Goal: Information Seeking & Learning: Learn about a topic

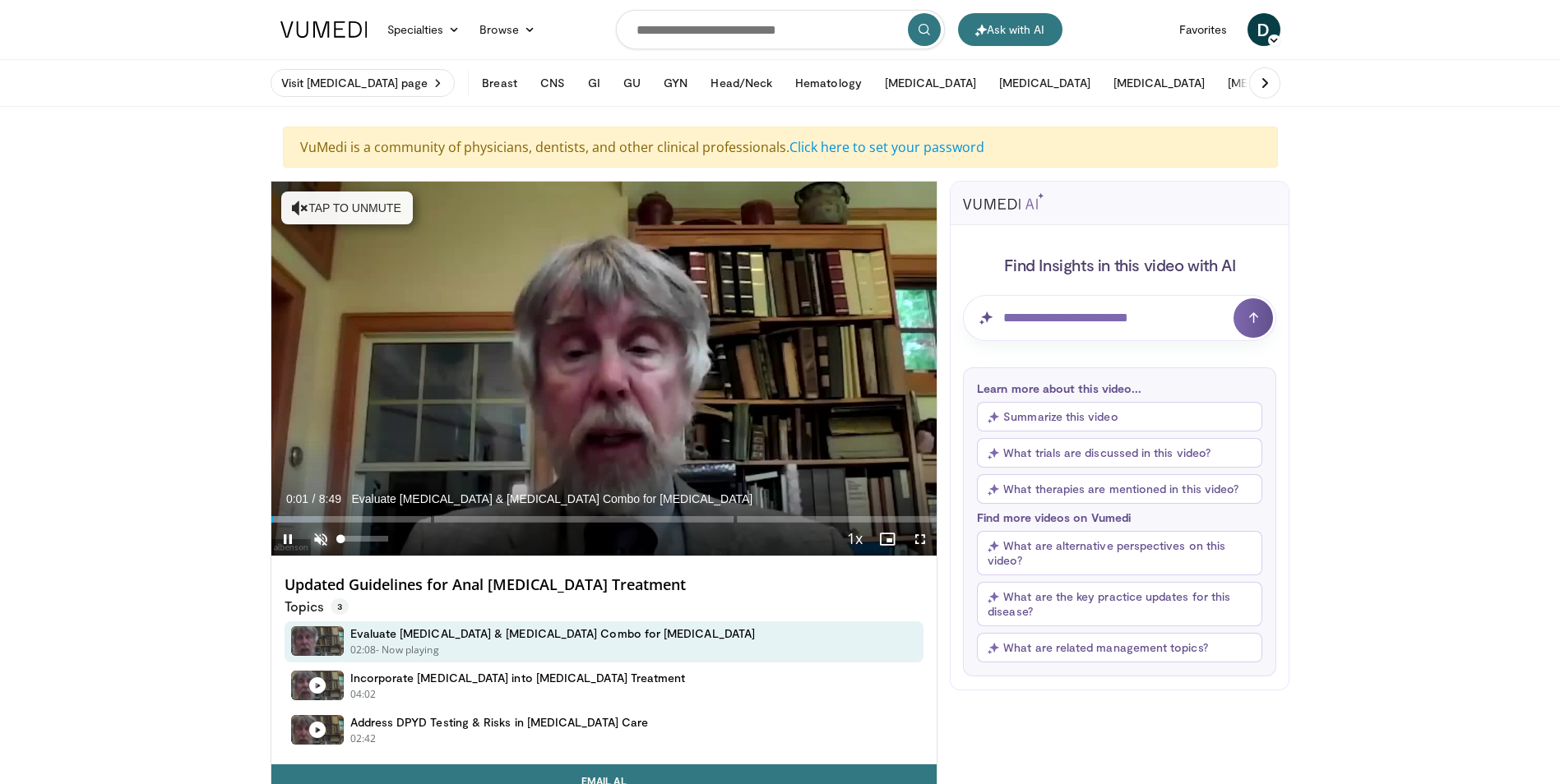
click at [321, 541] on span "Video Player" at bounding box center [320, 539] width 33 height 33
click at [887, 537] on span "Video Player" at bounding box center [887, 539] width 33 height 33
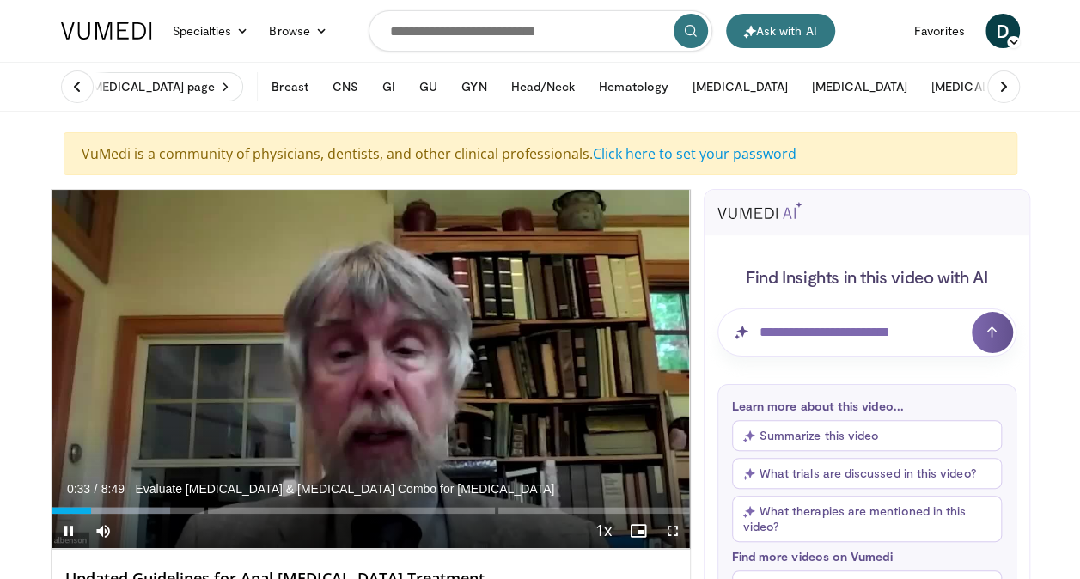
click at [670, 529] on span "Video Player" at bounding box center [673, 531] width 34 height 34
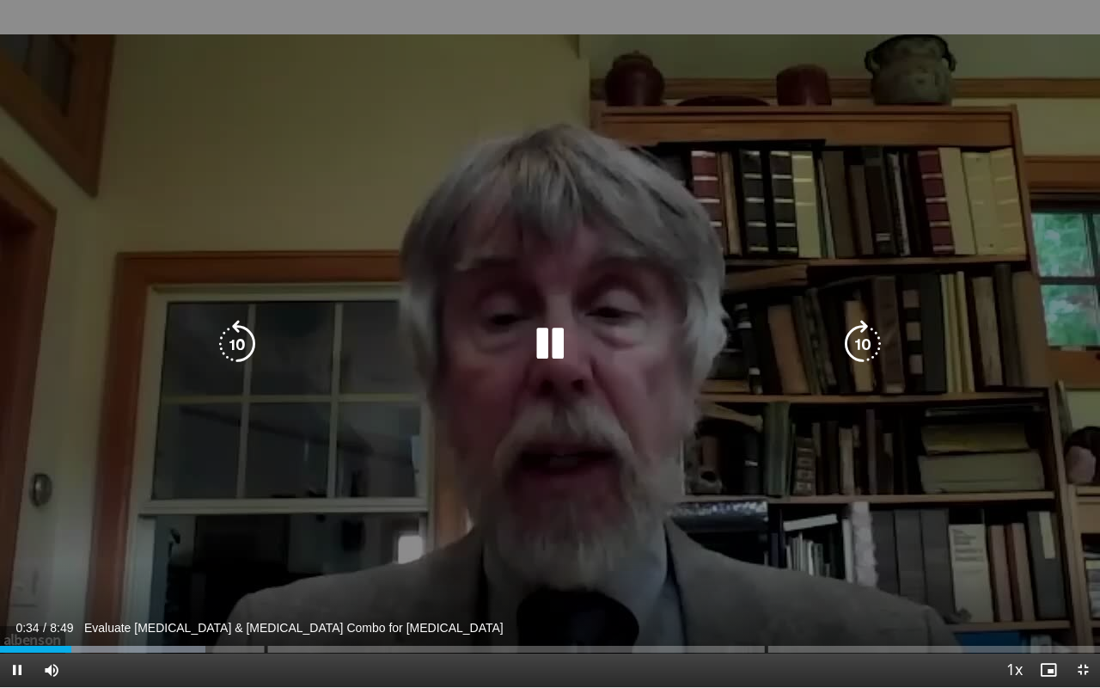
click at [740, 430] on div "10 seconds Tap to unmute" at bounding box center [550, 343] width 1100 height 687
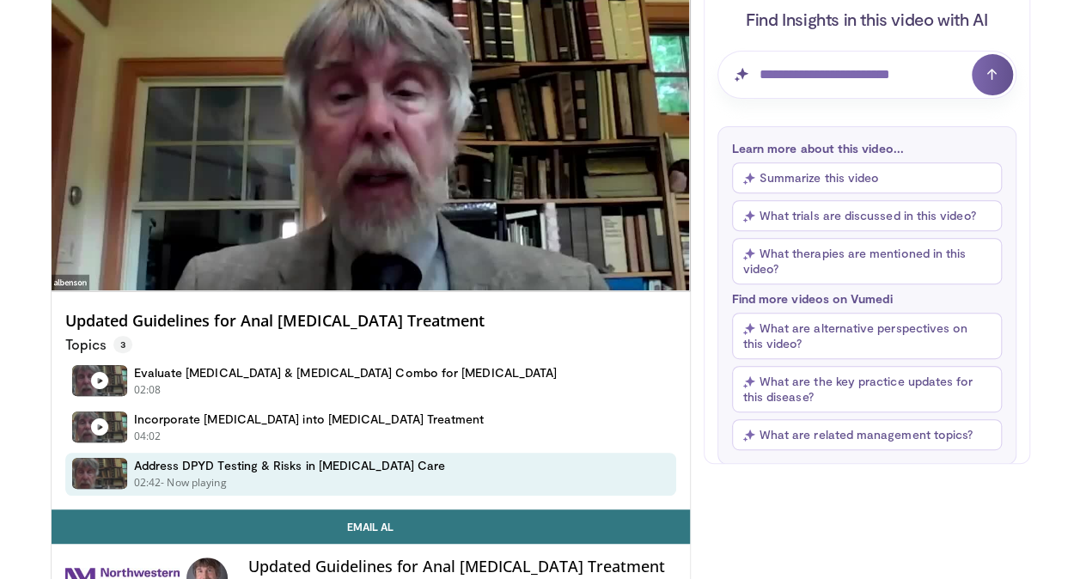
scroll to position [172, 0]
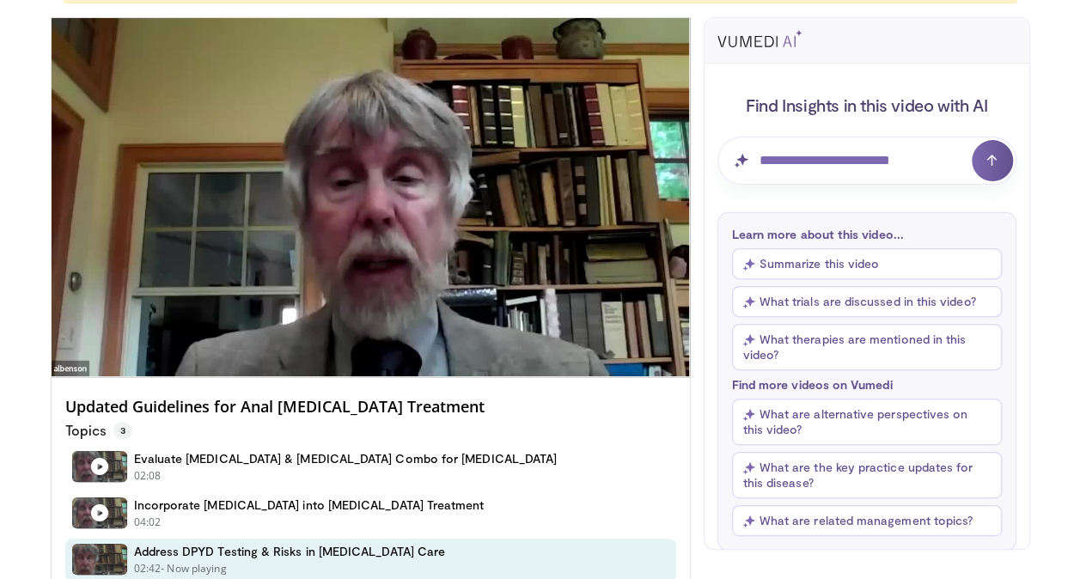
click at [842, 265] on button "Summarize this video" at bounding box center [867, 263] width 270 height 31
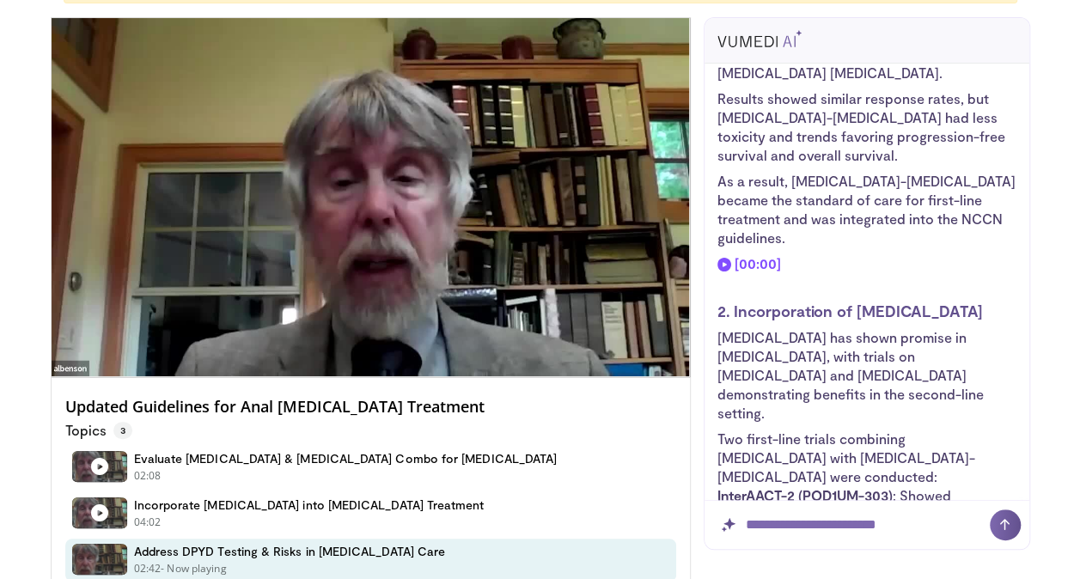
scroll to position [344, 0]
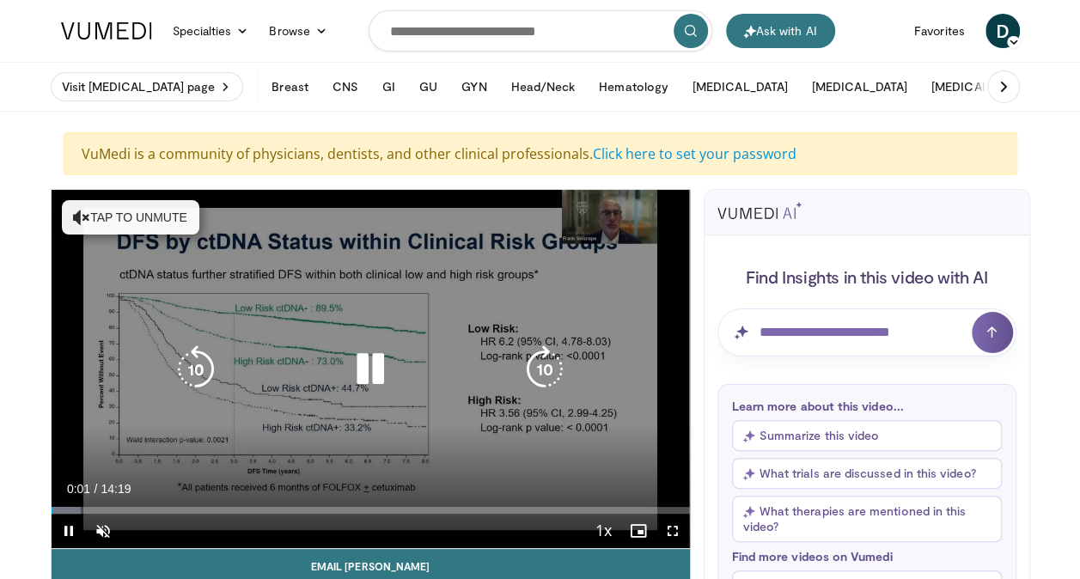
click at [421, 347] on div "10 seconds Tap to unmute" at bounding box center [371, 369] width 639 height 358
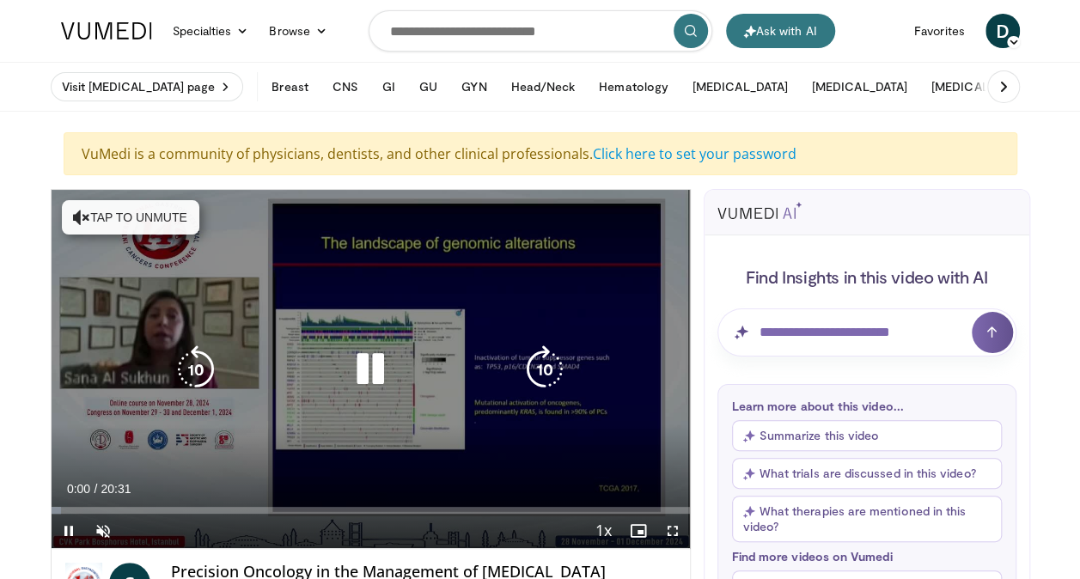
click at [432, 330] on div "10 seconds Tap to unmute" at bounding box center [371, 369] width 639 height 358
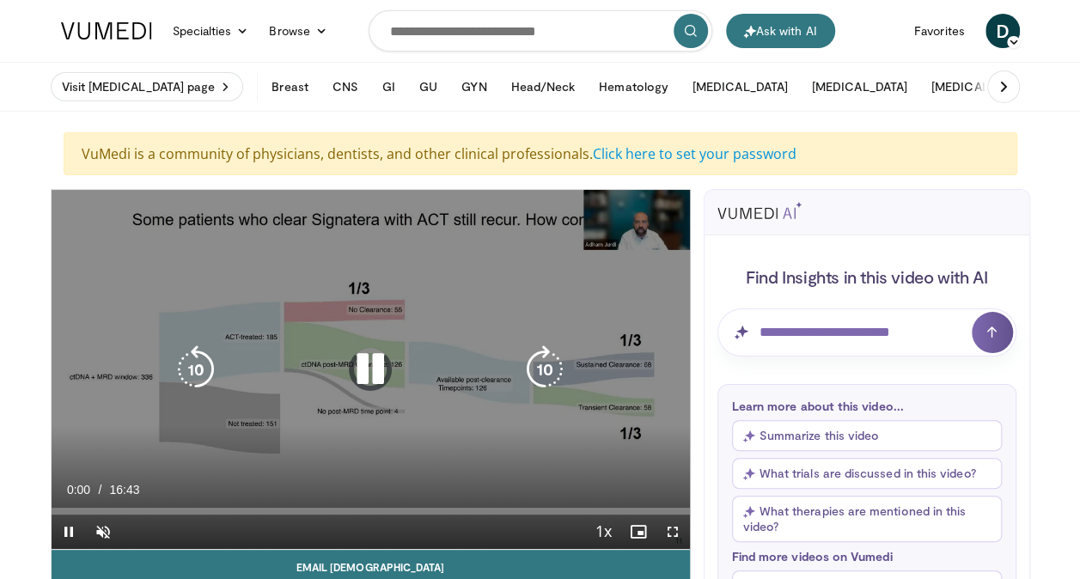
click at [442, 281] on div "10 seconds Tap to unmute" at bounding box center [371, 369] width 639 height 359
click at [370, 374] on icon "Video Player" at bounding box center [370, 370] width 48 height 48
click at [146, 232] on button "Tap to unmute" at bounding box center [131, 217] width 138 height 34
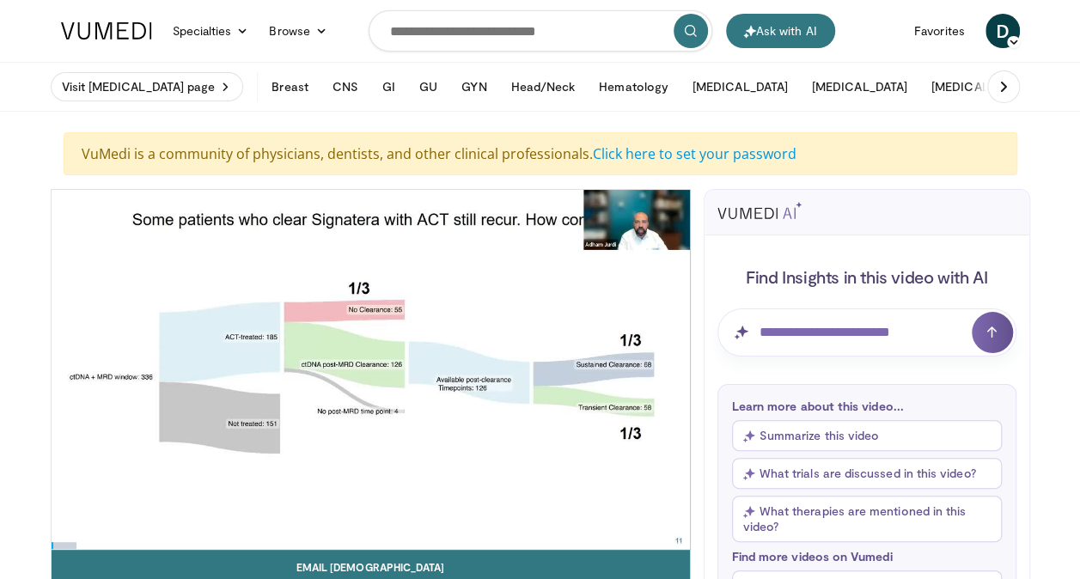
click at [835, 442] on button "Summarize this video" at bounding box center [867, 435] width 270 height 31
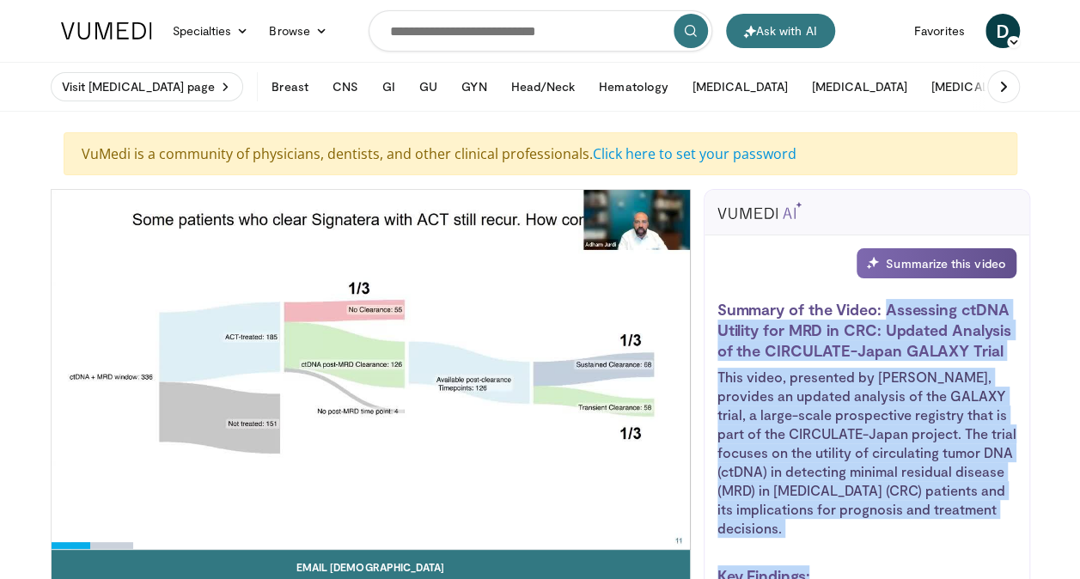
drag, startPoint x: 874, startPoint y: 395, endPoint x: 890, endPoint y: 312, distance: 84.0
copy div "Assessing ctDNA Utility for MRD in CRC: Updated Analysis of the CIRCULATE-Japan…"
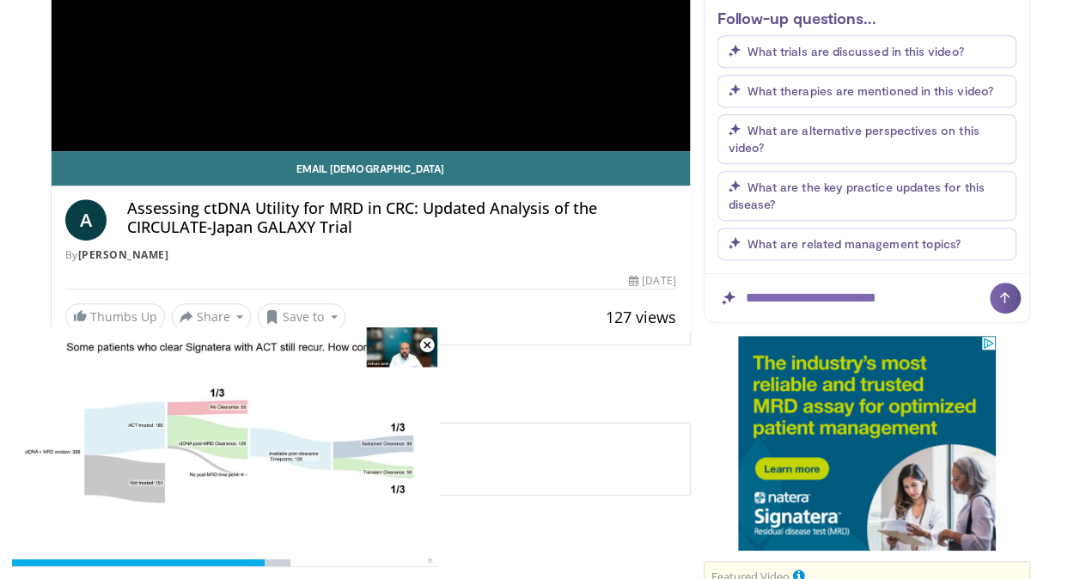
scroll to position [344, 0]
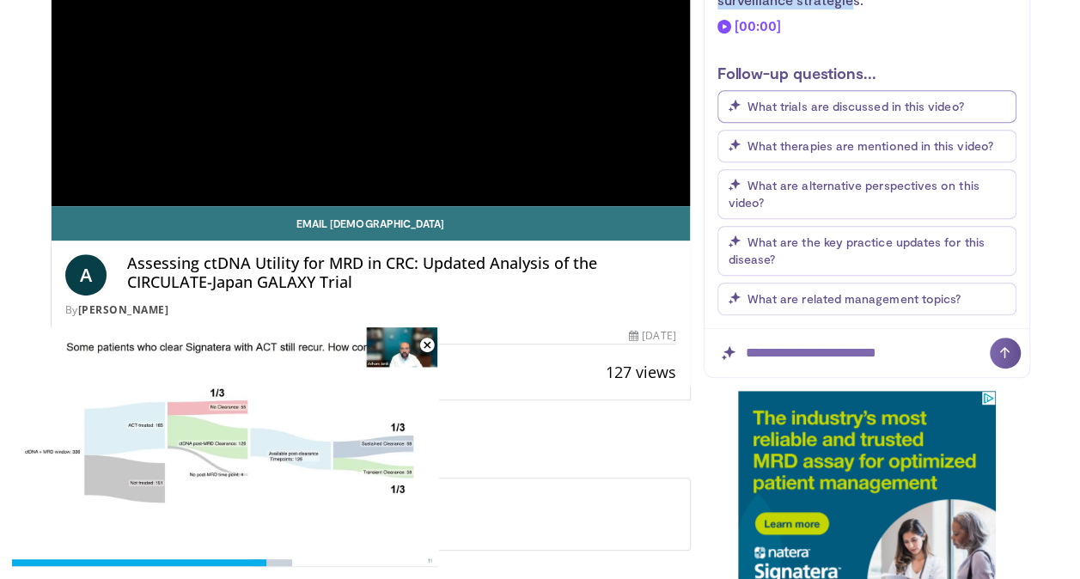
click at [868, 111] on span "What trials are discussed in this video?" at bounding box center [856, 106] width 217 height 15
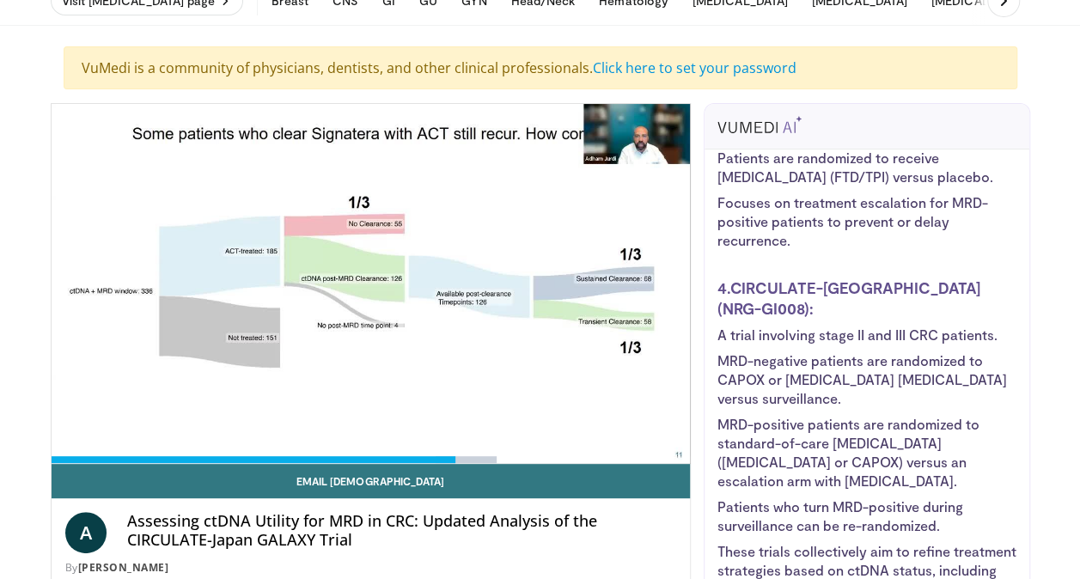
scroll to position [2279, 0]
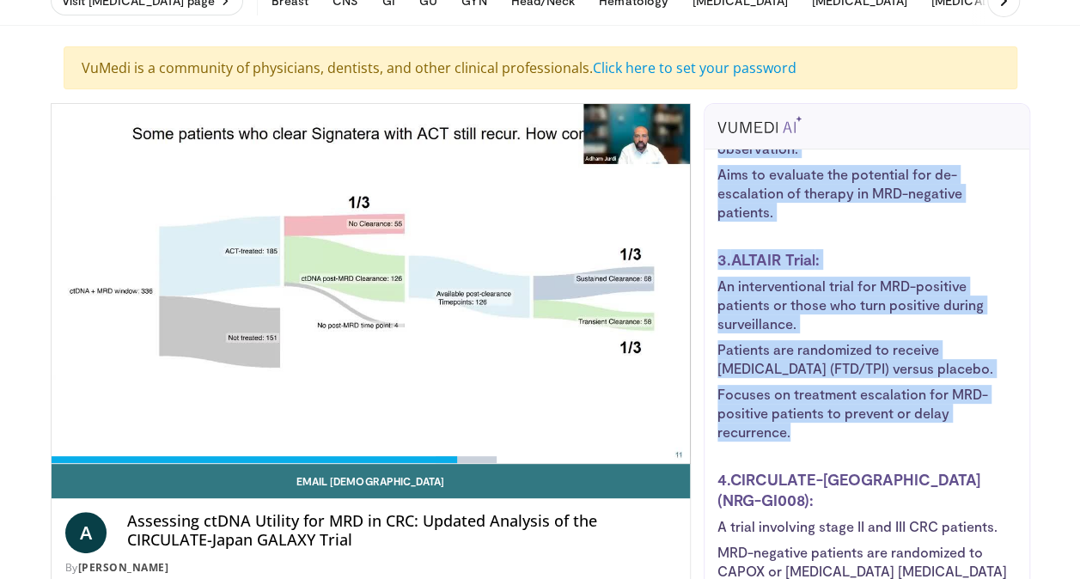
drag, startPoint x: 1029, startPoint y: 474, endPoint x: 1052, endPoint y: 151, distance: 324.0
drag, startPoint x: 1052, startPoint y: 151, endPoint x: 959, endPoint y: 342, distance: 212.2
click at [959, 333] on li "An interventional trial for MRD-positive patients or those who turn positive du…" at bounding box center [867, 305] width 299 height 57
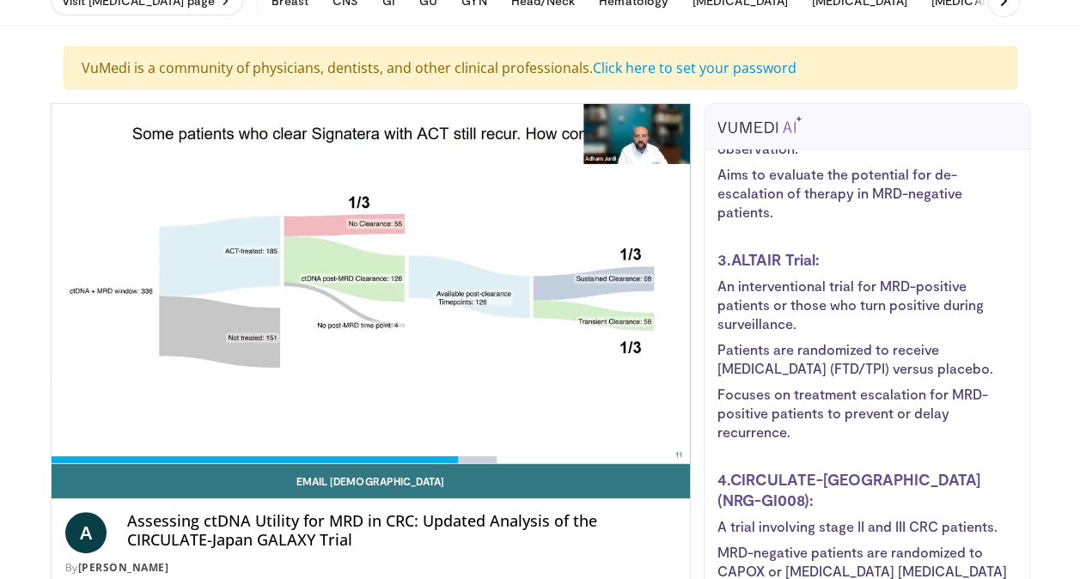
click at [987, 483] on div "The video discusses the following trials as part of the CIRCULATE-Japan project…" at bounding box center [867, 238] width 299 height 1193
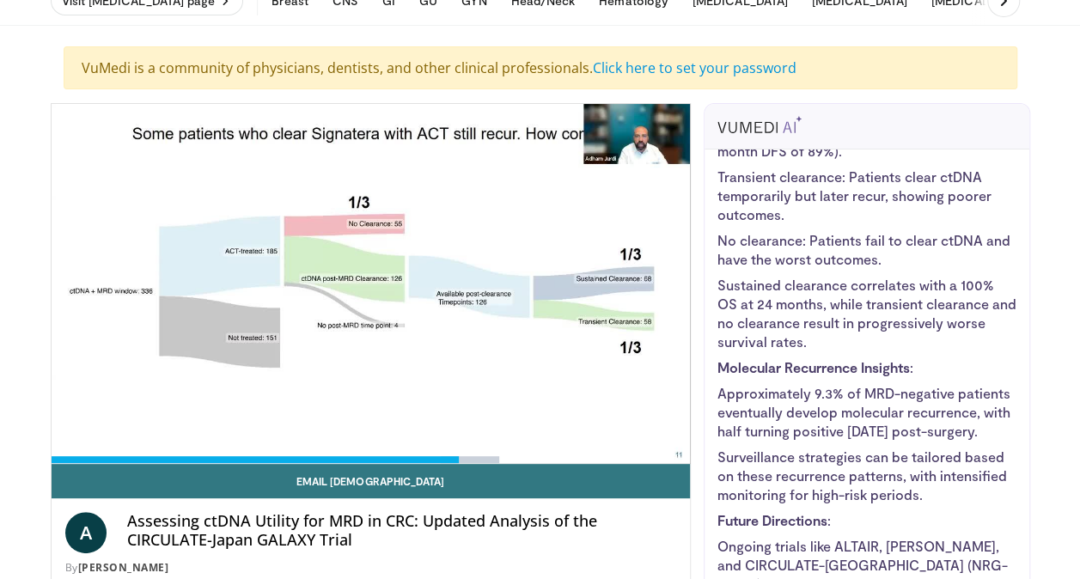
scroll to position [0, 0]
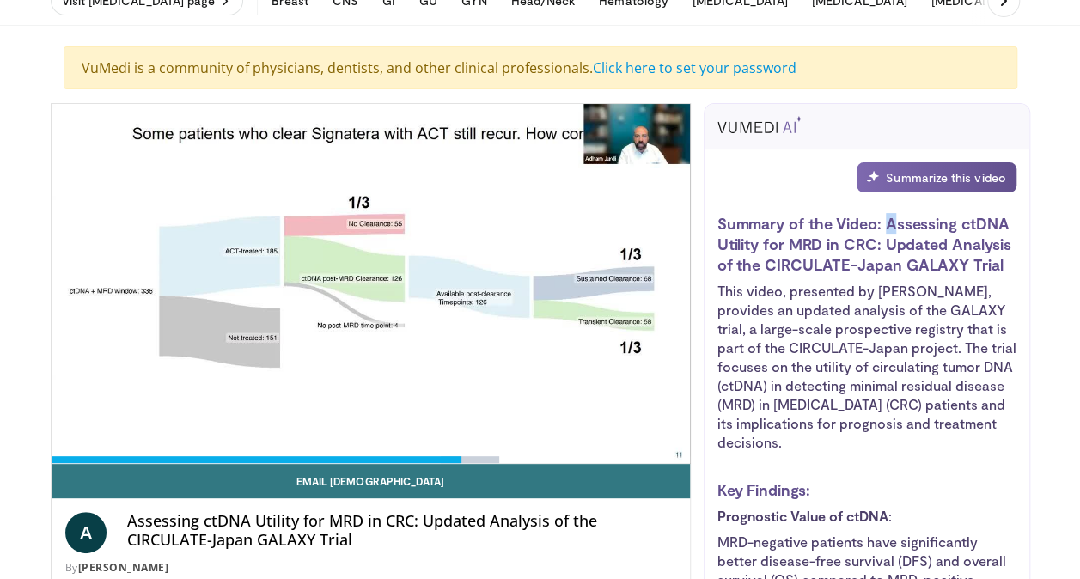
click at [887, 223] on h3 "Summary of the Video: Assessing ctDNA Utility for MRD in CRC: Updated Analysis …" at bounding box center [867, 244] width 299 height 62
click at [902, 301] on p "This video, presented by Dr. Adham Jurdi, provides an updated analysis of the G…" at bounding box center [867, 367] width 299 height 170
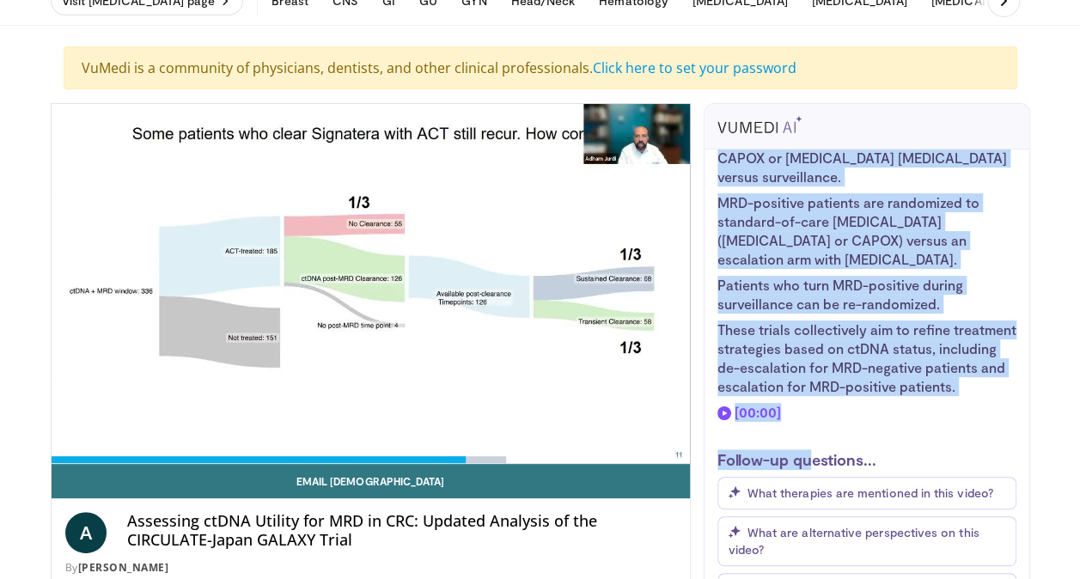
scroll to position [2833, 0]
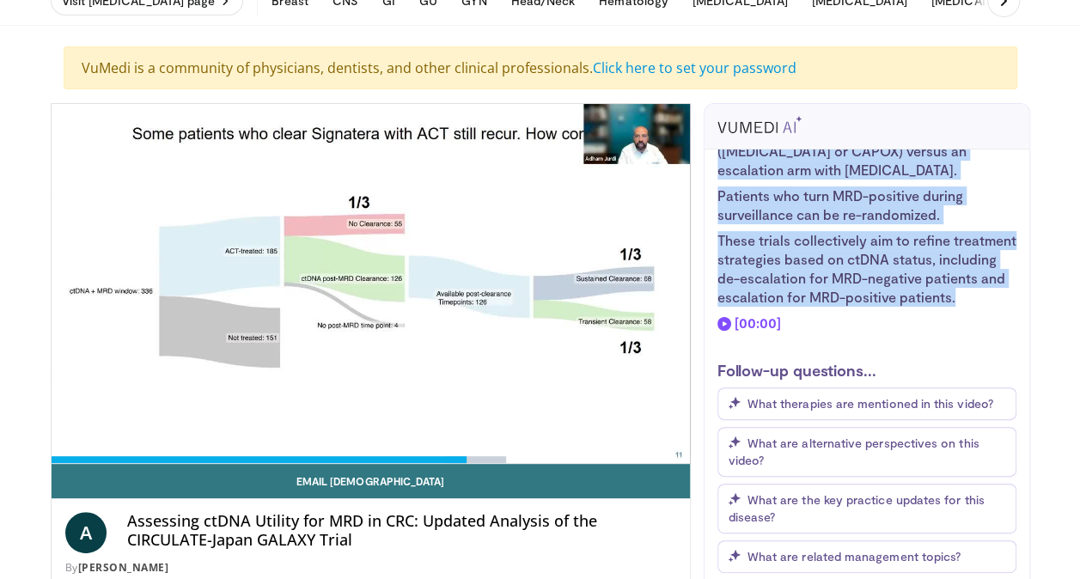
drag, startPoint x: 887, startPoint y: 220, endPoint x: 787, endPoint y: 300, distance: 127.8
click at [787, 300] on div "Summarize this video Summary of the Video: Assessing ctDNA Utility for MRD in C…" at bounding box center [867, 372] width 325 height 444
drag, startPoint x: 787, startPoint y: 300, endPoint x: 753, endPoint y: 258, distance: 54.4
copy div "Assessing ctDNA Utility for MRD in CRC: Updated Analysis of the CIRCULATE-Japan…"
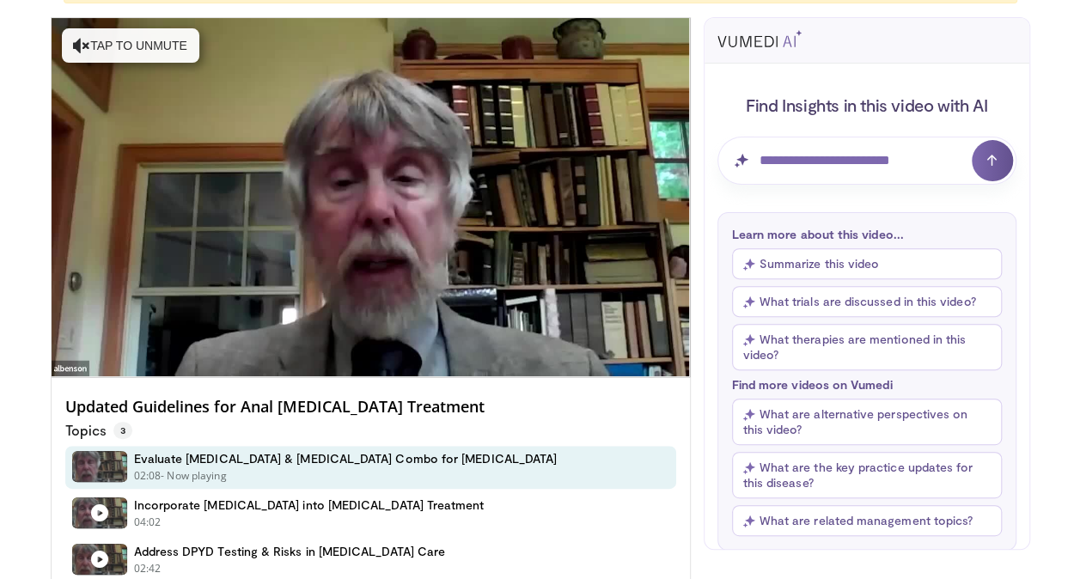
click at [875, 259] on button "Summarize this video" at bounding box center [867, 263] width 270 height 31
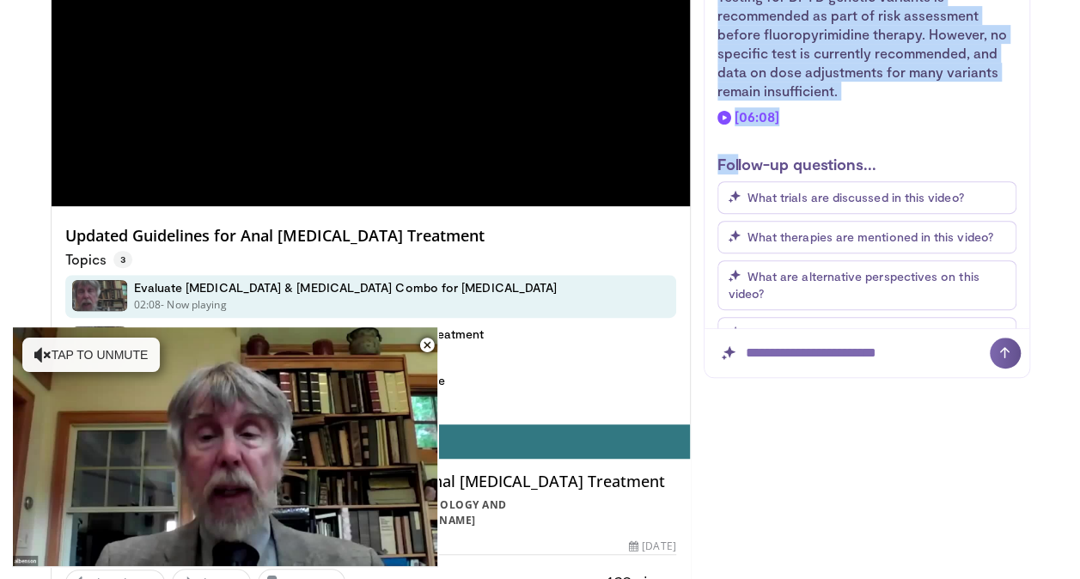
scroll to position [945, 0]
drag, startPoint x: 717, startPoint y: 57, endPoint x: 790, endPoint y: 127, distance: 101.5
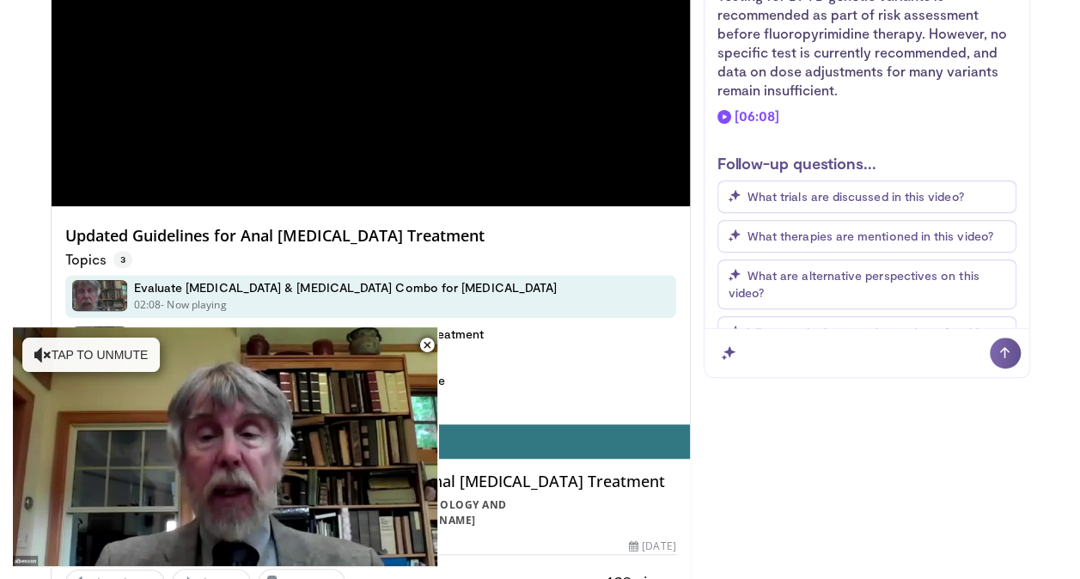
click at [903, 348] on input "Question for AI" at bounding box center [867, 353] width 325 height 48
type input "**********"
click at [990, 338] on button "submit" at bounding box center [1005, 353] width 31 height 31
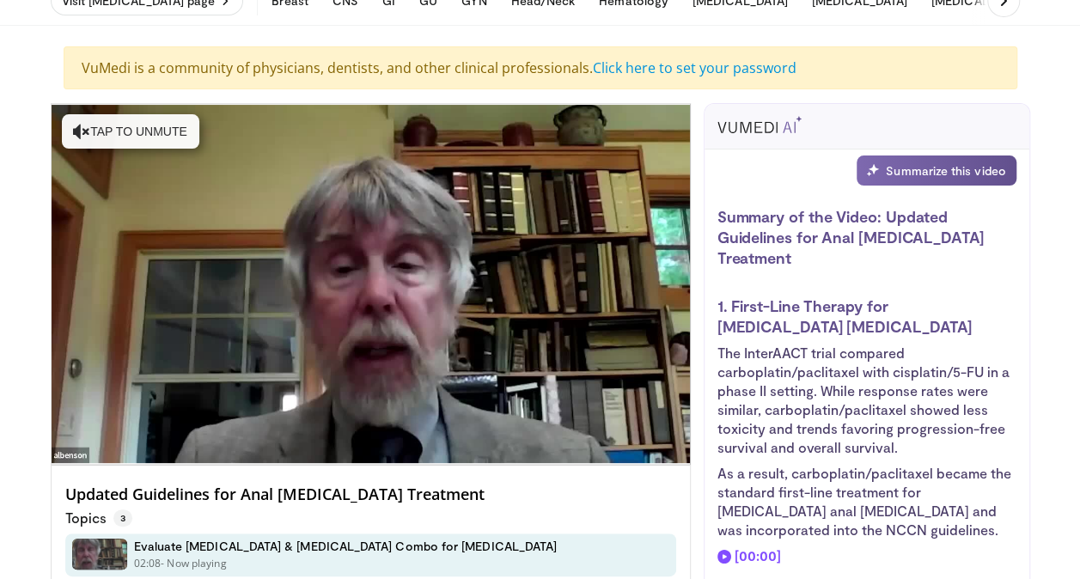
scroll to position [0, 0]
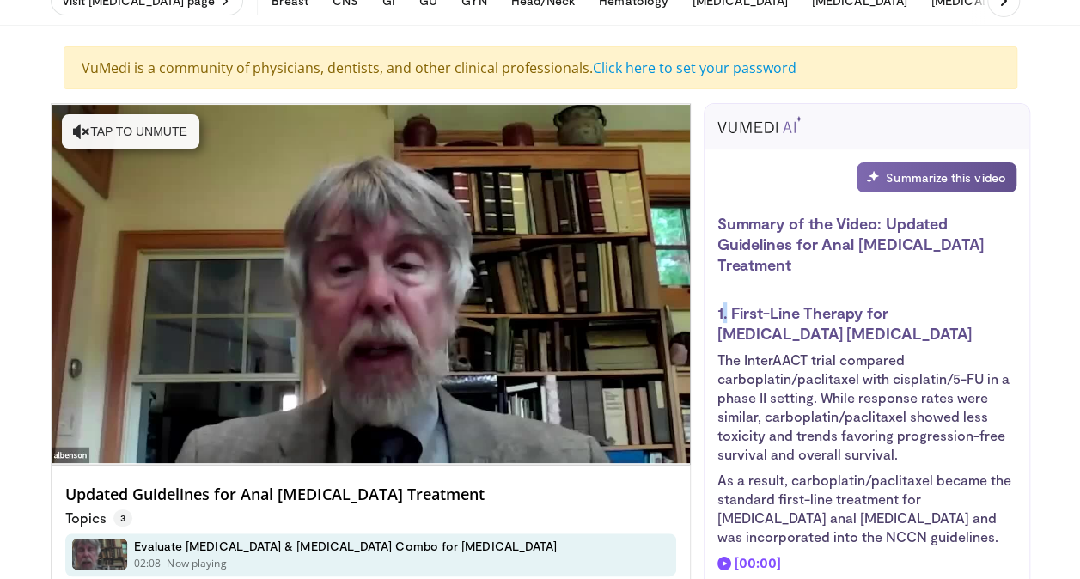
click at [725, 309] on strong "1. First-Line Therapy for Metastatic Anal Cancer" at bounding box center [845, 323] width 254 height 40
drag, startPoint x: 725, startPoint y: 309, endPoint x: 713, endPoint y: 306, distance: 12.3
click at [712, 306] on div "Summarize this video Summary of the Video: Updated Guidelines for Anal Squamous…" at bounding box center [867, 372] width 325 height 444
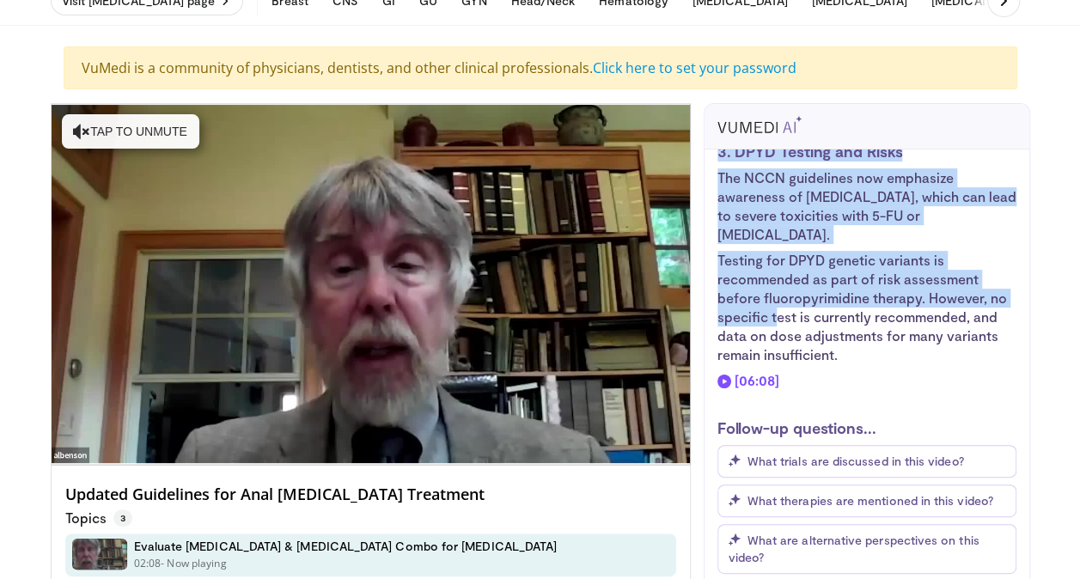
scroll to position [945, 0]
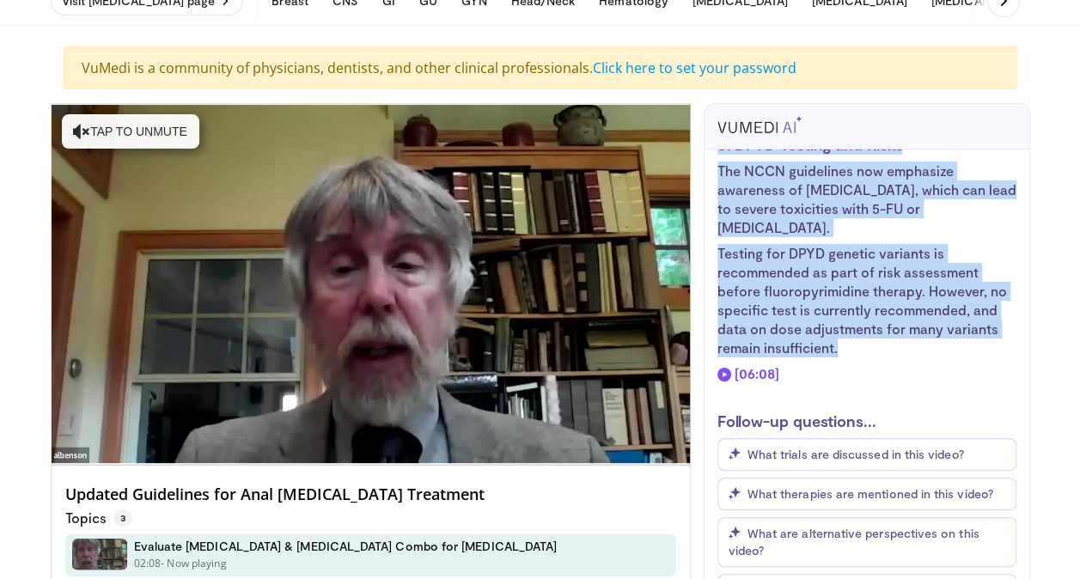
drag, startPoint x: 718, startPoint y: 309, endPoint x: 848, endPoint y: 371, distance: 144.9
copy div "1. First-Line Therapy for Metastatic Anal Cancer The InterAACT trial compared c…"
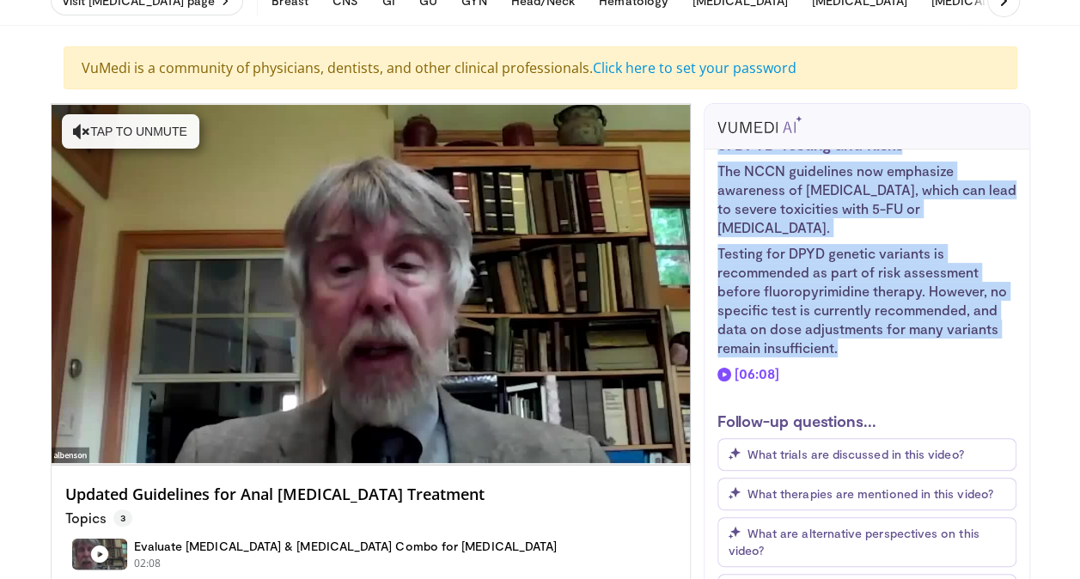
click at [789, 296] on li "Testing for DPYD genetic variants is recommended as part of risk assessment bef…" at bounding box center [867, 300] width 299 height 113
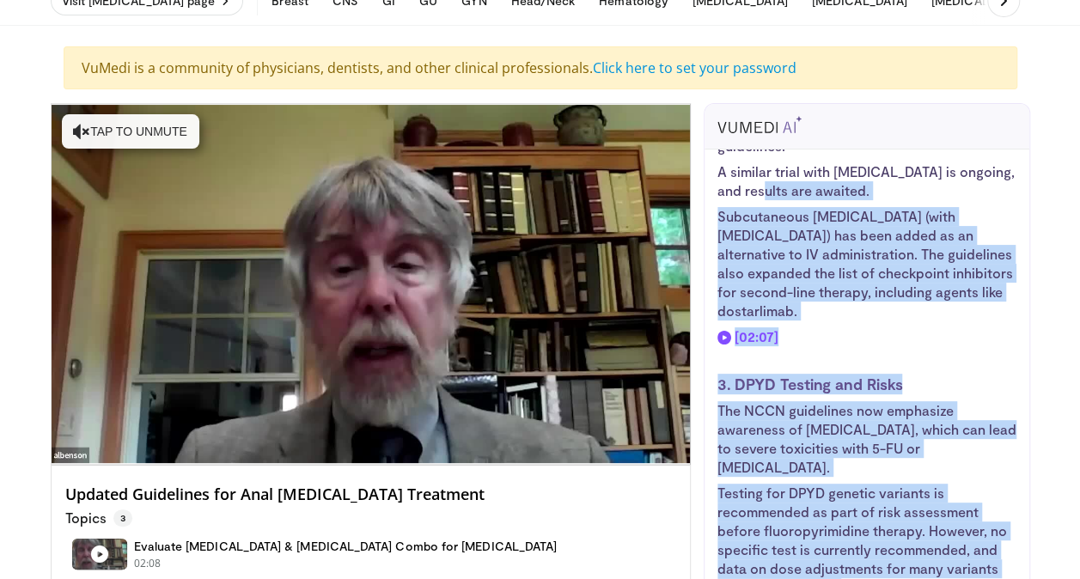
scroll to position [688, 0]
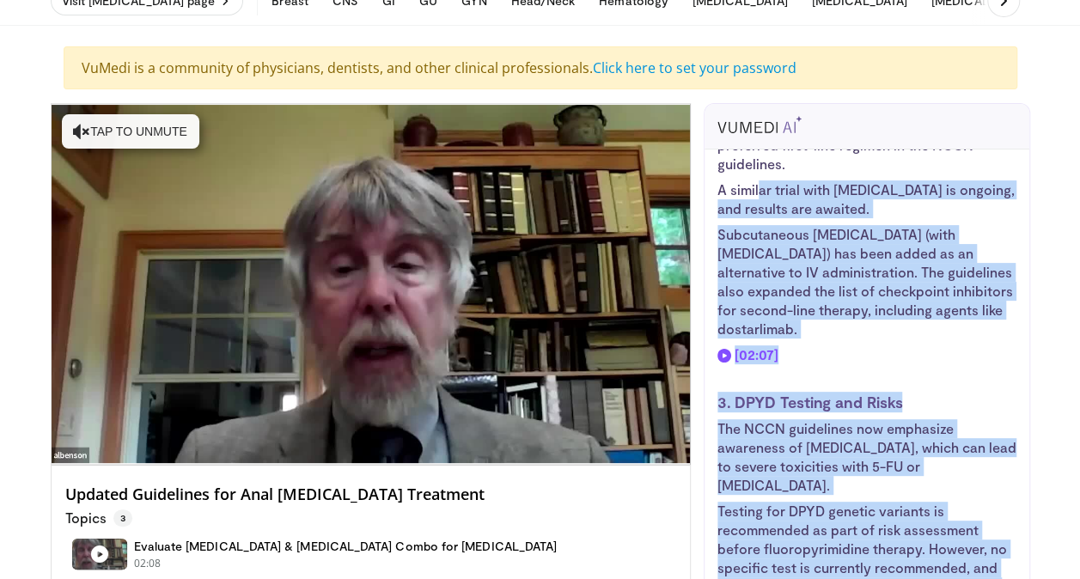
drag, startPoint x: 834, startPoint y: 375, endPoint x: 758, endPoint y: 189, distance: 200.5
click at [758, 189] on div "Summary of the Video: Updated Guidelines for Anal Squamous Cell Carcinoma Treat…" at bounding box center [867, 84] width 299 height 1116
drag, startPoint x: 758, startPoint y: 189, endPoint x: 753, endPoint y: 227, distance: 38.2
click at [753, 227] on li "Subcutaneous nivolumab (with hyaluronidase) has been added as an alternative to…" at bounding box center [867, 281] width 299 height 113
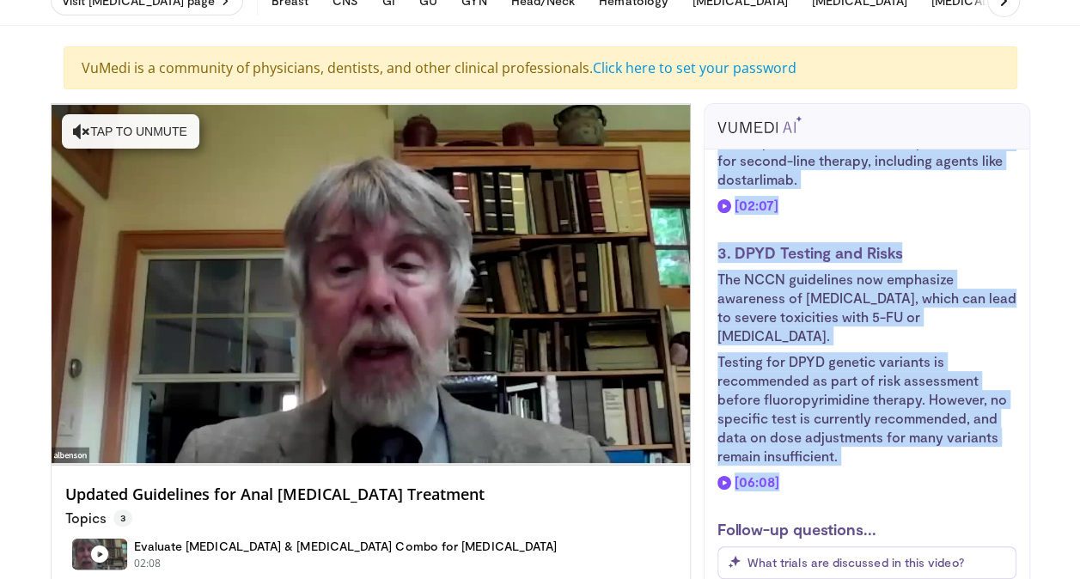
scroll to position [945, 0]
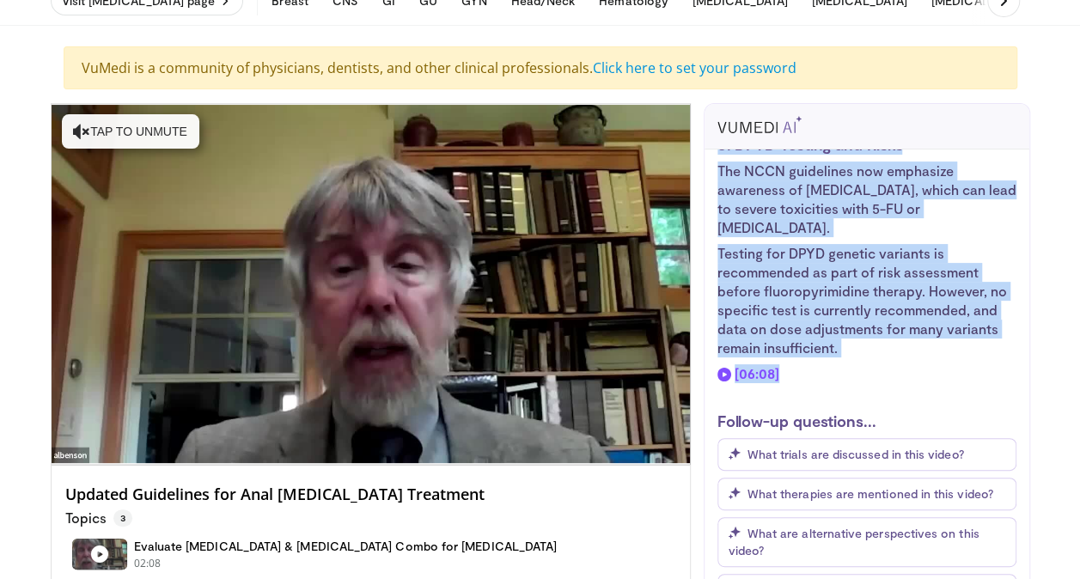
click at [805, 313] on li "Testing for DPYD genetic variants is recommended as part of risk assessment bef…" at bounding box center [867, 300] width 299 height 113
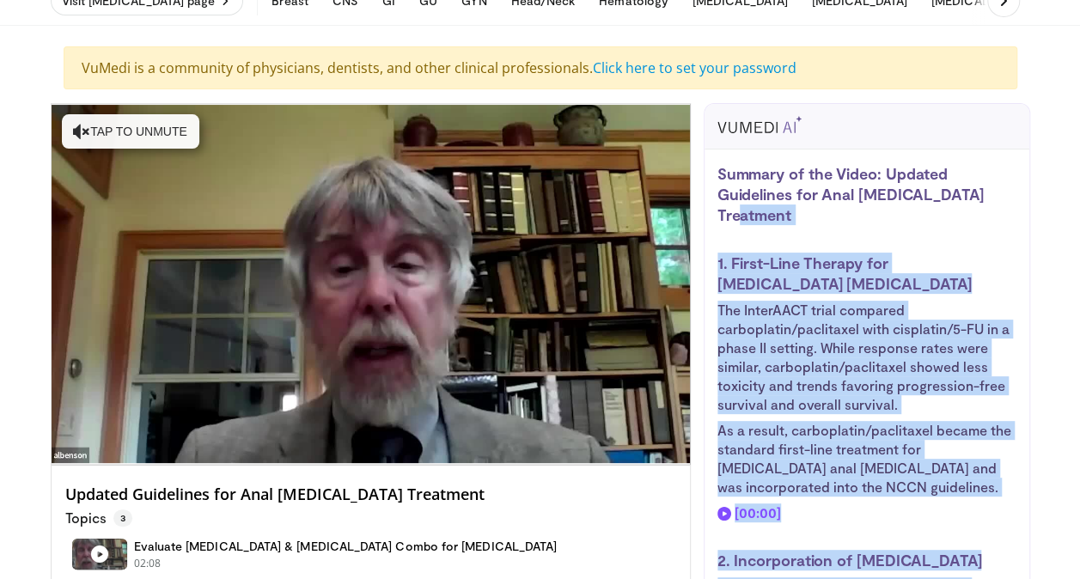
scroll to position [0, 0]
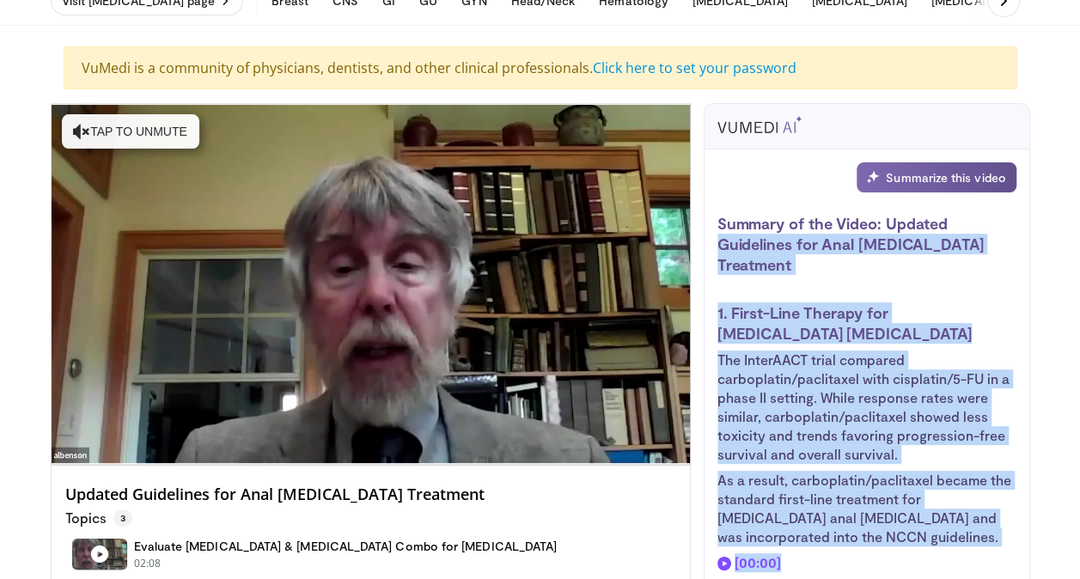
drag, startPoint x: 846, startPoint y: 368, endPoint x: 706, endPoint y: 235, distance: 193.3
click at [706, 235] on div "Summarize this video Summary of the Video: Updated Guidelines for Anal Squamous…" at bounding box center [867, 372] width 325 height 444
drag, startPoint x: 706, startPoint y: 235, endPoint x: 759, endPoint y: 238, distance: 53.4
copy div "Guidelines for Anal Squamous Cell Carcinoma Treatment 1. First-Line Therapy for…"
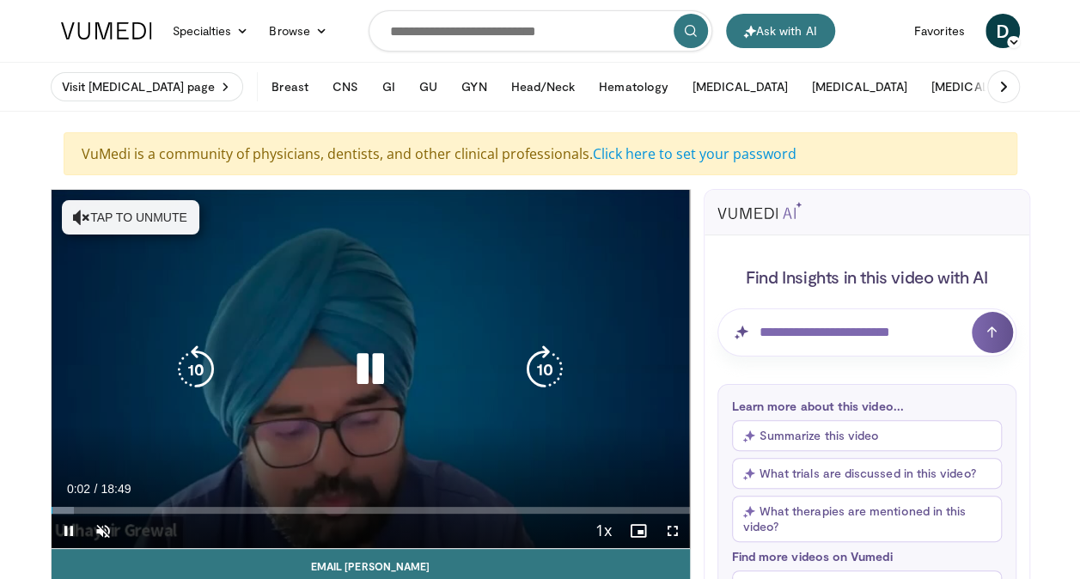
click at [494, 390] on div "10 seconds Tap to unmute" at bounding box center [371, 369] width 639 height 358
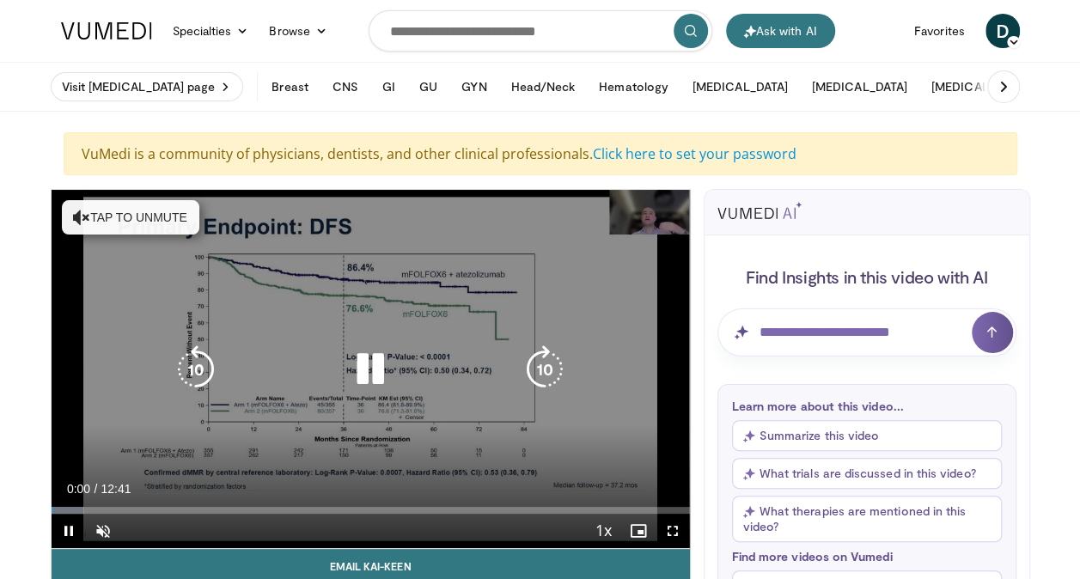
click at [457, 318] on div "10 seconds Tap to unmute" at bounding box center [371, 369] width 639 height 358
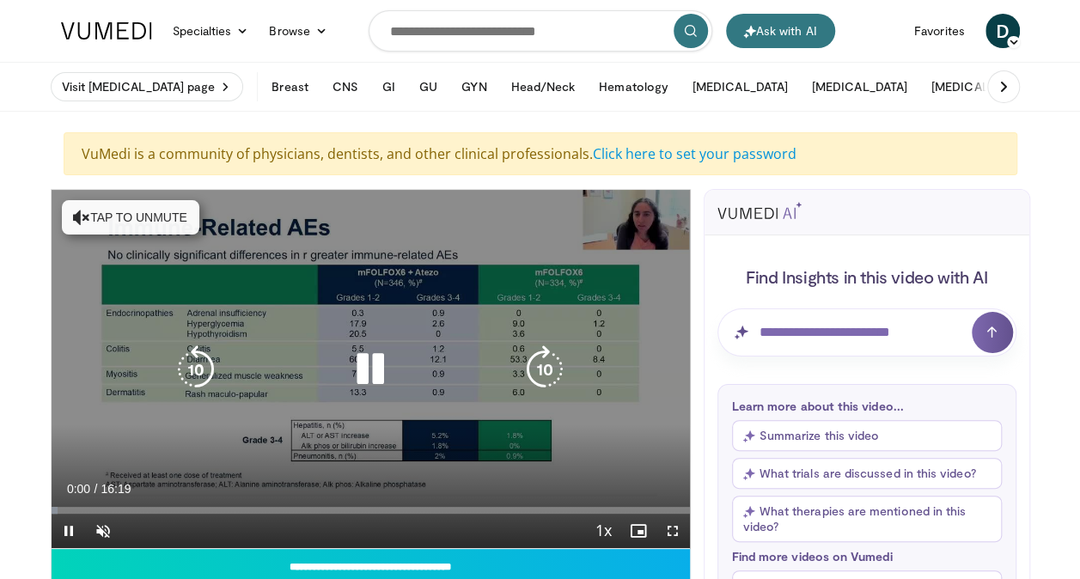
click at [407, 429] on div "10 seconds Tap to unmute" at bounding box center [371, 369] width 639 height 358
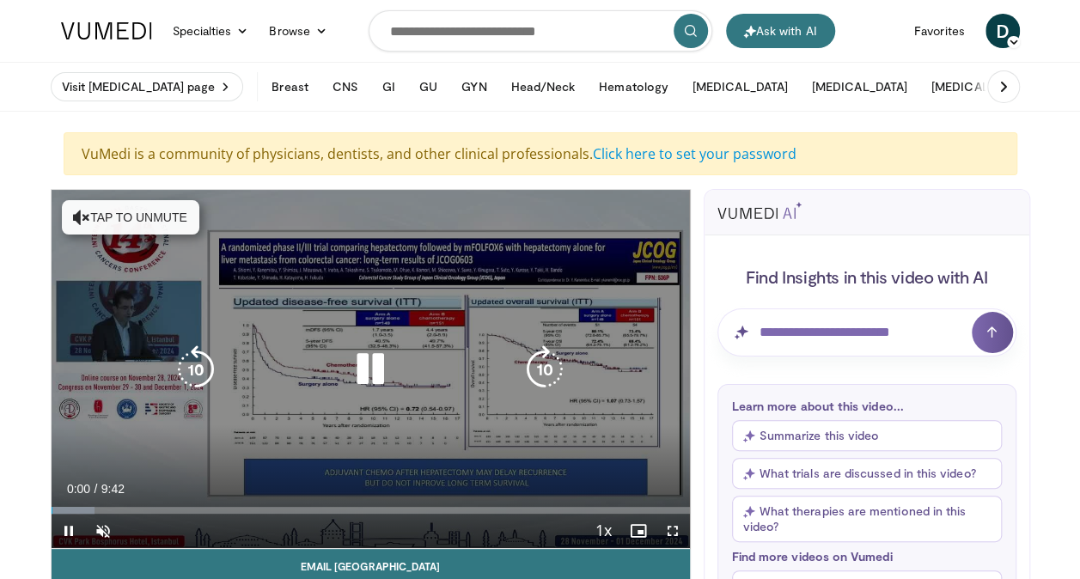
click at [407, 434] on div "10 seconds Tap to unmute" at bounding box center [371, 369] width 639 height 358
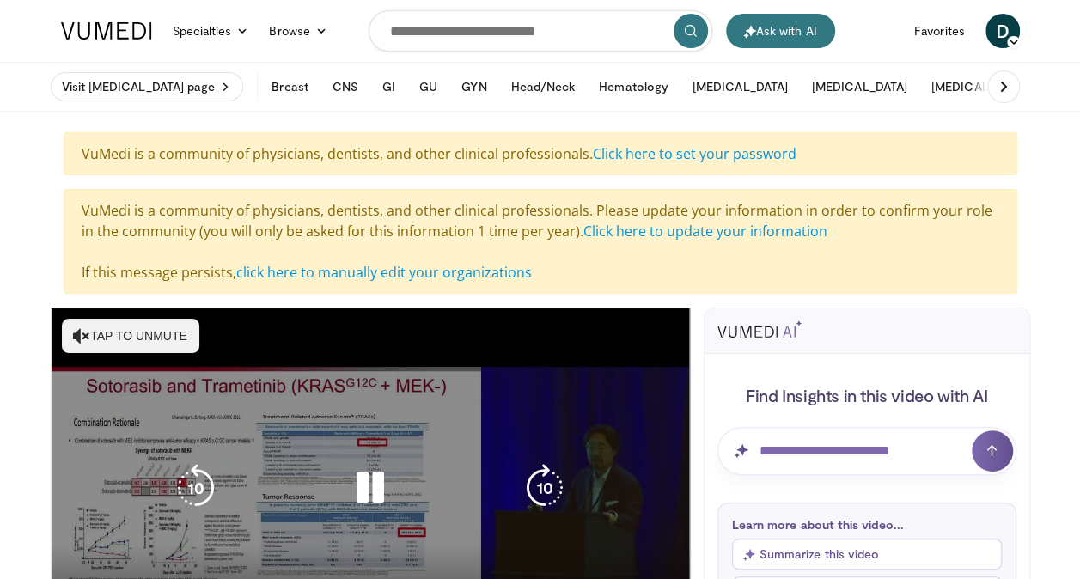
click at [459, 426] on div "10 seconds Tap to unmute" at bounding box center [371, 488] width 639 height 358
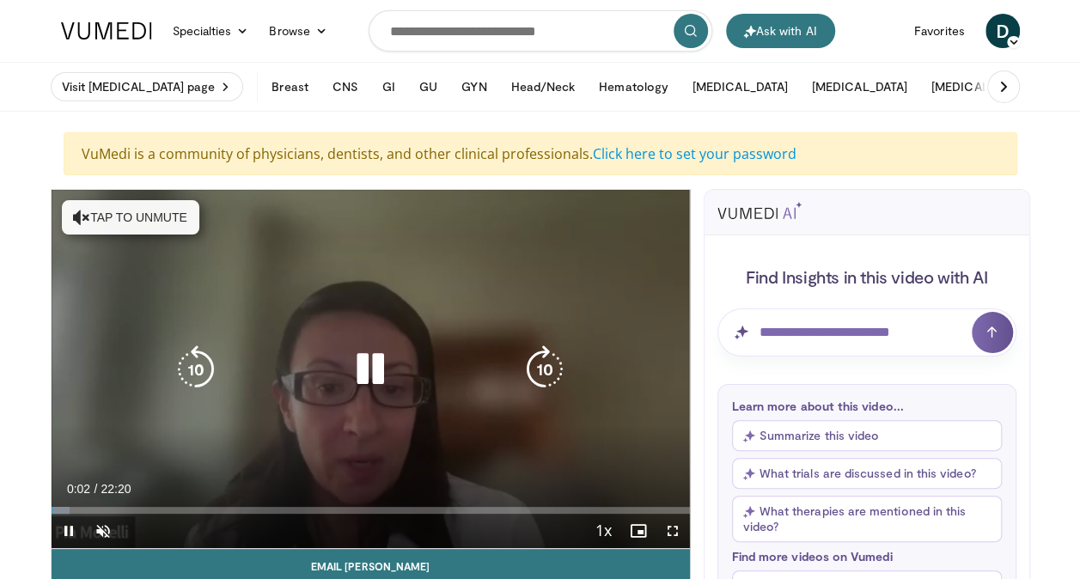
click at [368, 440] on div "10 seconds Tap to unmute" at bounding box center [371, 369] width 639 height 358
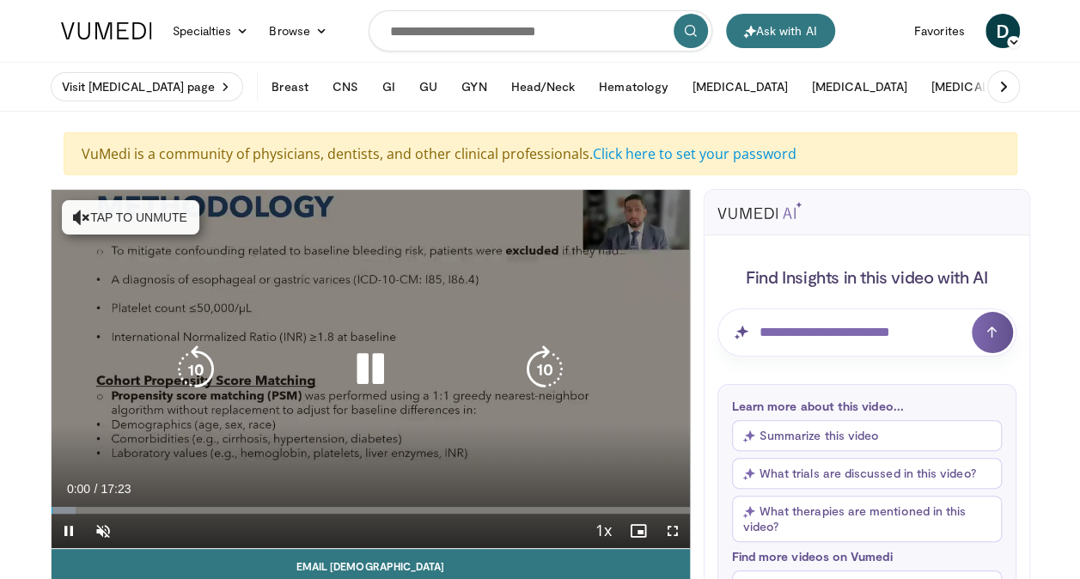
click at [339, 444] on div "10 seconds Tap to unmute" at bounding box center [371, 369] width 639 height 358
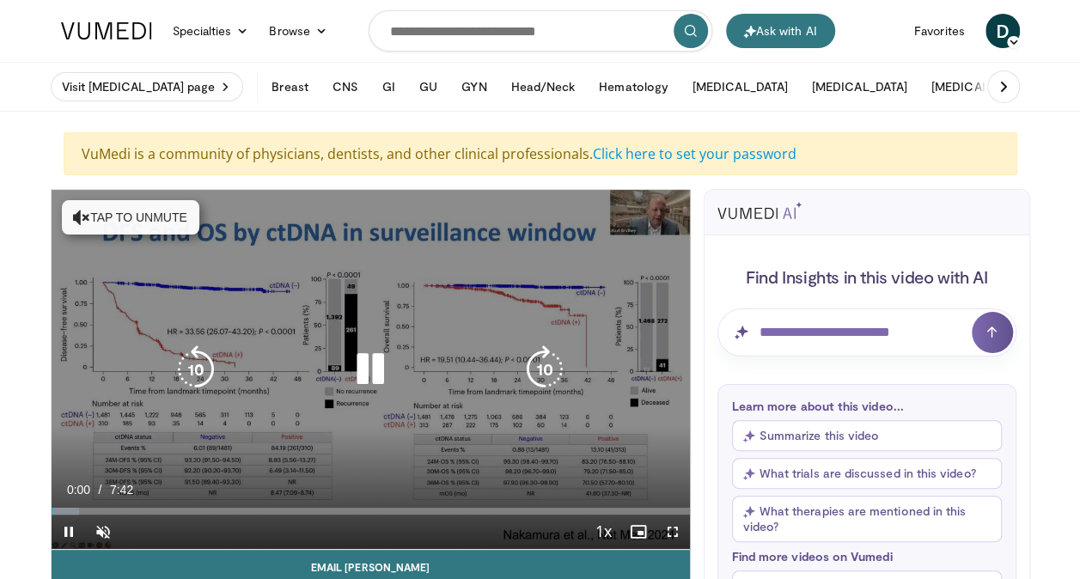
click at [418, 287] on div "10 seconds Tap to unmute" at bounding box center [371, 369] width 639 height 359
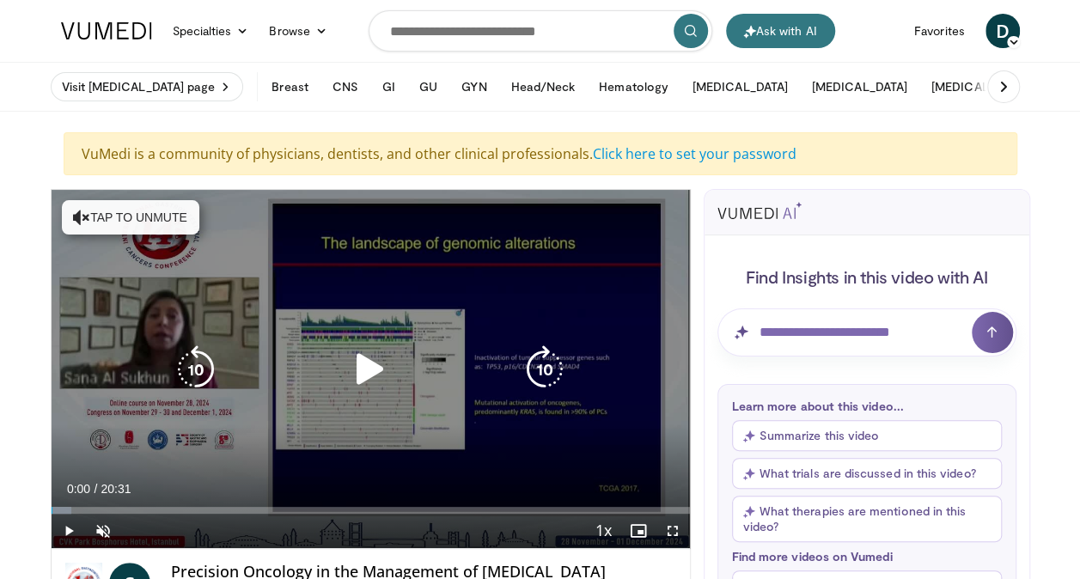
click at [364, 370] on icon "Video Player" at bounding box center [370, 370] width 48 height 48
click at [109, 218] on button "Tap to unmute" at bounding box center [131, 217] width 138 height 34
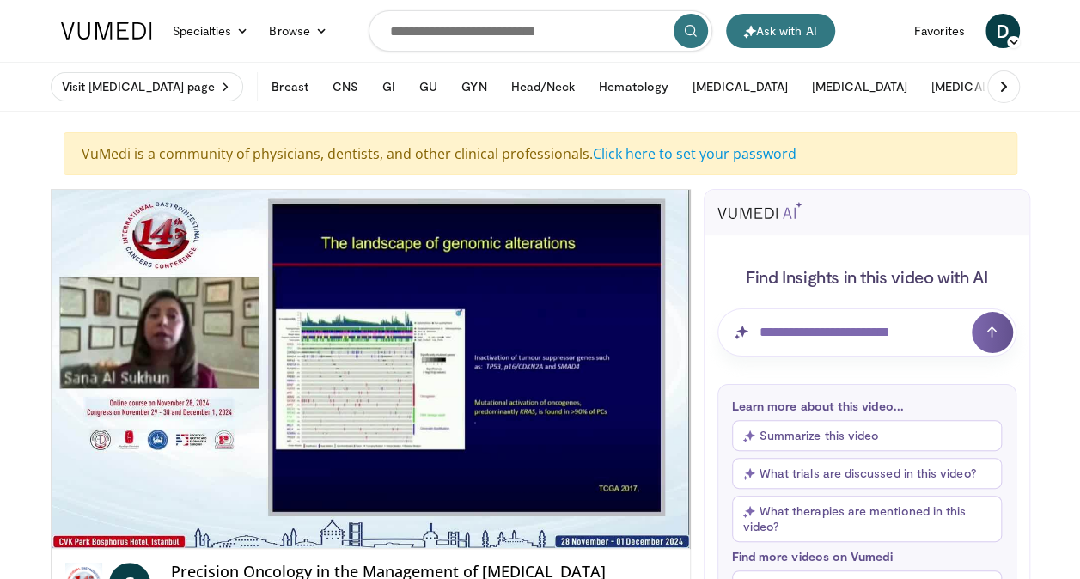
click at [820, 437] on button "Summarize this video" at bounding box center [867, 435] width 270 height 31
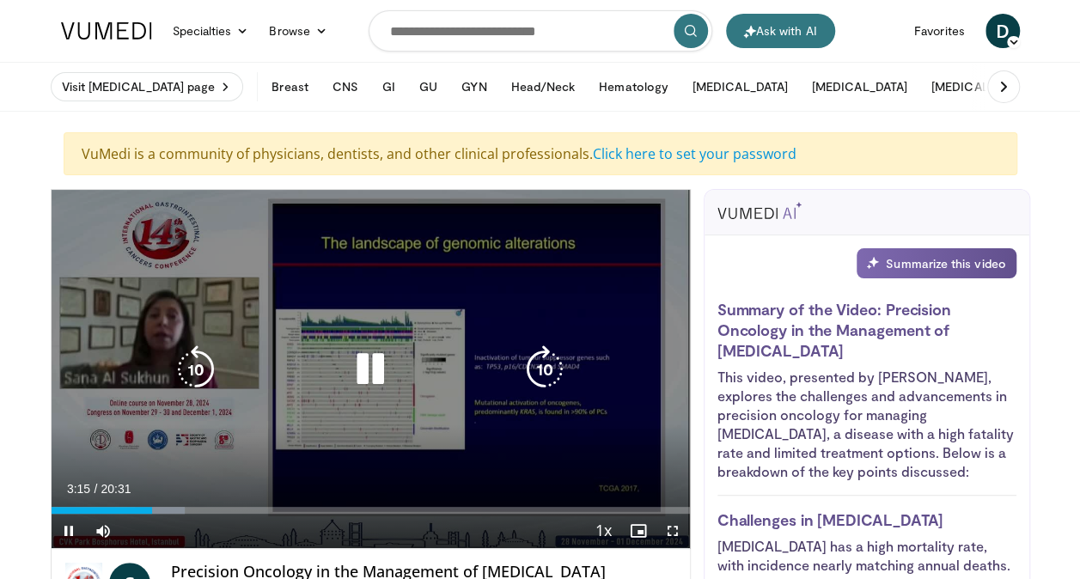
click at [359, 376] on icon "Video Player" at bounding box center [370, 370] width 48 height 48
